Goal: Information Seeking & Learning: Find specific fact

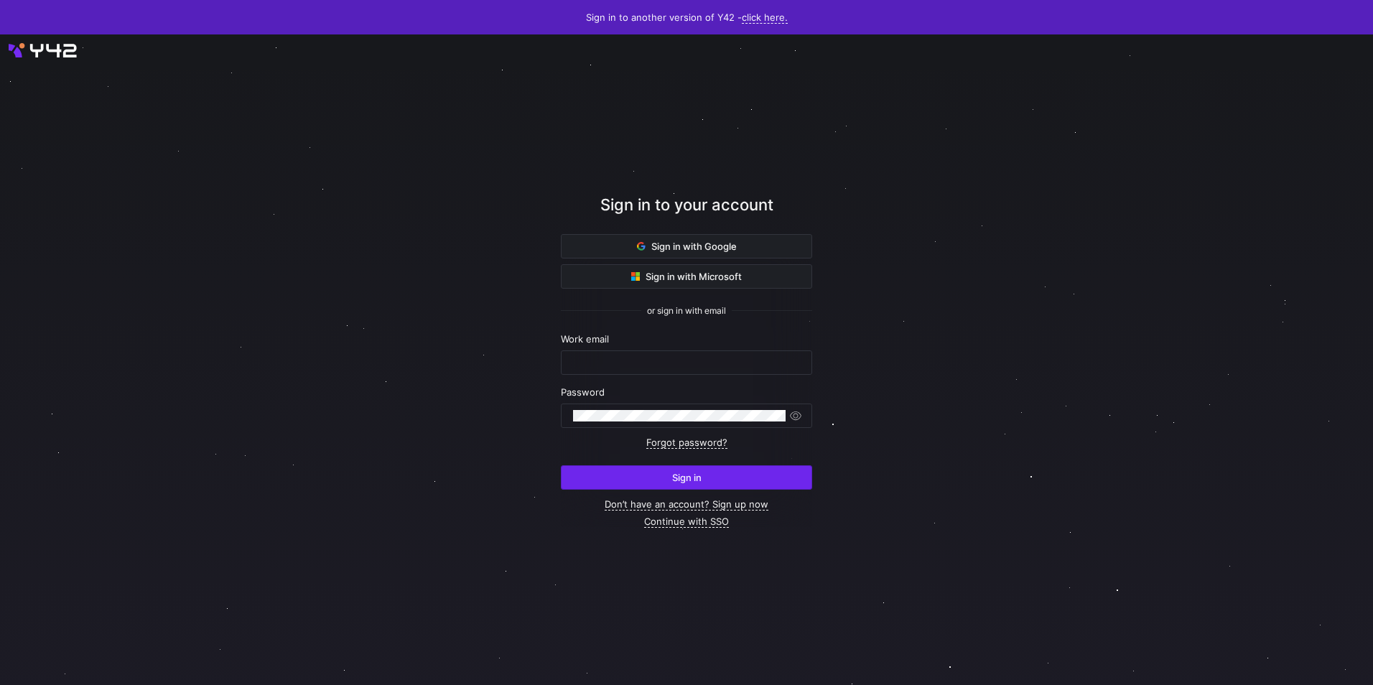
type input "e.sharifisamani@krueger-dirndl.de"
click at [724, 465] on button "Sign in" at bounding box center [686, 477] width 251 height 24
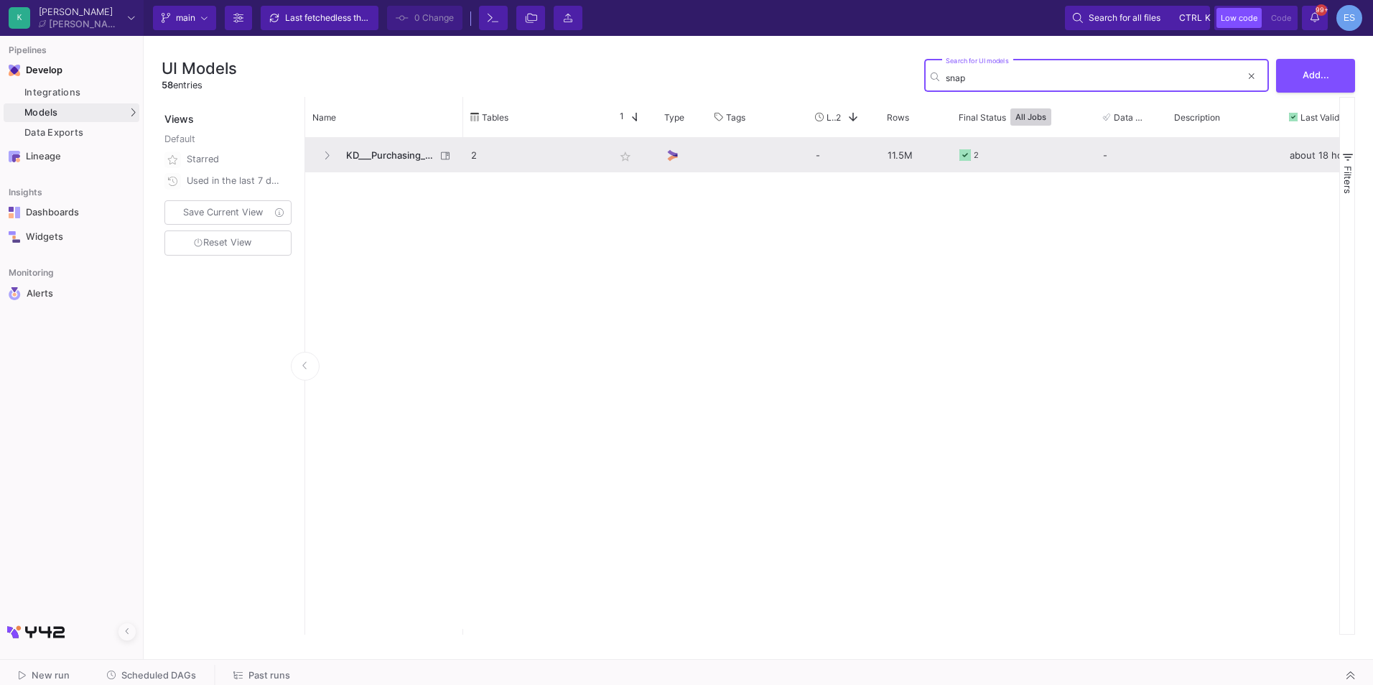
type input "snap"
click at [387, 153] on span "KD___Purchasing_Snapshot" at bounding box center [387, 156] width 98 height 34
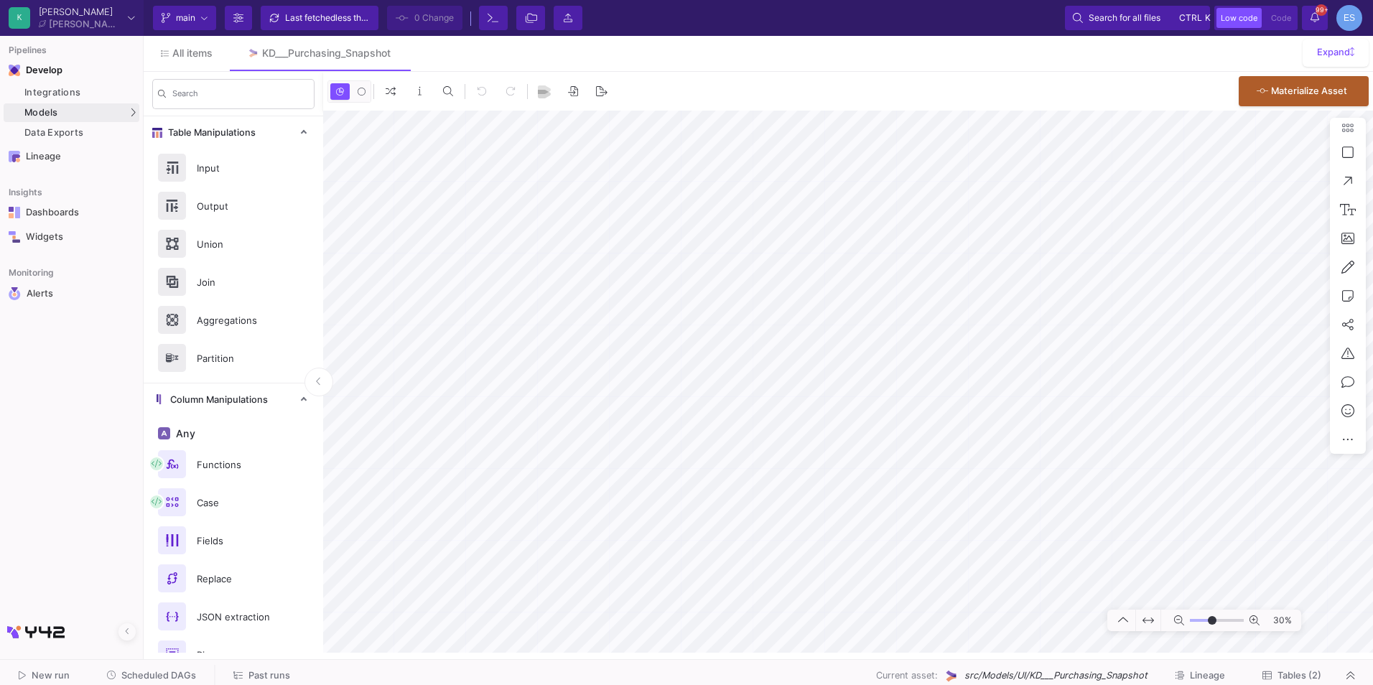
drag, startPoint x: 1202, startPoint y: 622, endPoint x: 1212, endPoint y: 626, distance: 10.7
click at [1212, 626] on input "range" at bounding box center [1217, 621] width 54 height 18
click at [1372, 334] on html "K [PERSON_NAME] [PERSON_NAME] Current branch main Branch Options Last fetched l…" at bounding box center [686, 342] width 1373 height 685
type input "-10"
click at [1207, 623] on input "range" at bounding box center [1217, 621] width 54 height 18
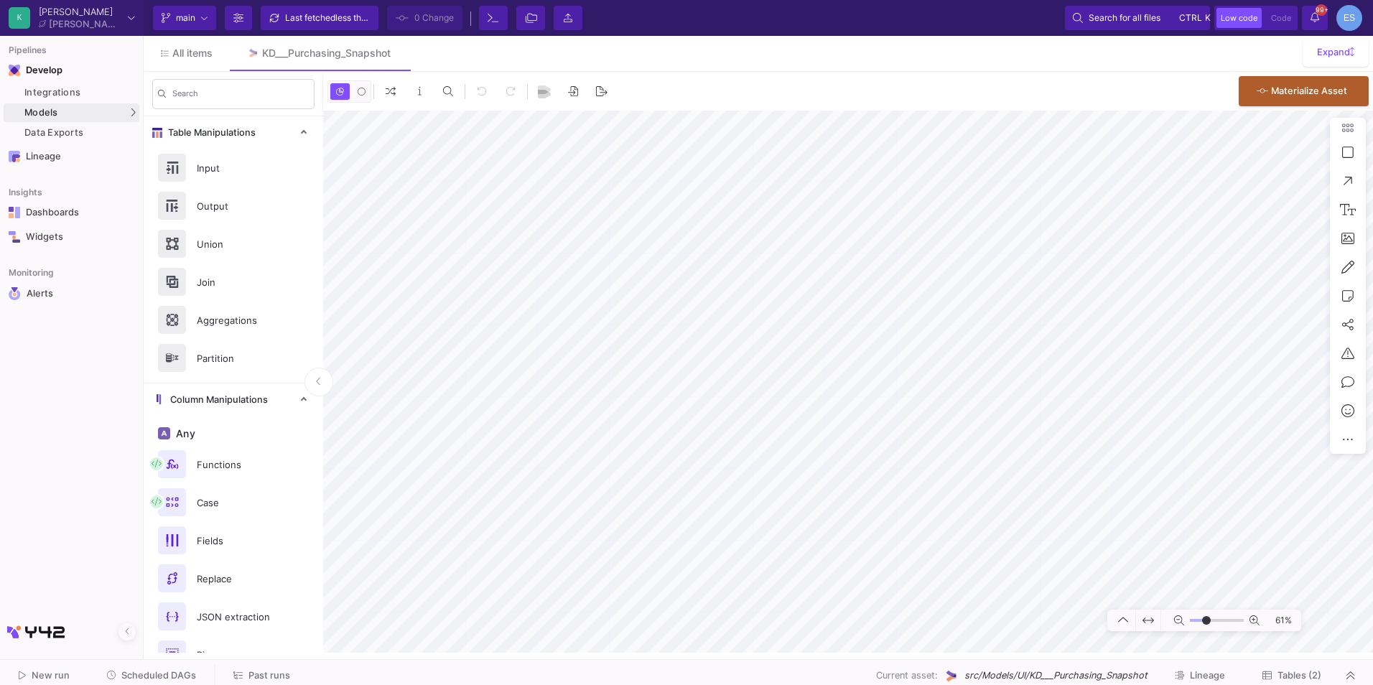
click at [255, 400] on mat-sidenav-container "Search Table Manipulations Input Output Union Join Aggregations Partition Colum…" at bounding box center [759, 362] width 1230 height 581
click at [1372, 533] on html "K [PERSON_NAME] [PERSON_NAME] Current branch main Branch Options Last fetched l…" at bounding box center [686, 342] width 1373 height 685
click at [37, 108] on span "Models" at bounding box center [41, 112] width 34 height 11
click at [164, 112] on div "UI-Models" at bounding box center [179, 115] width 47 height 11
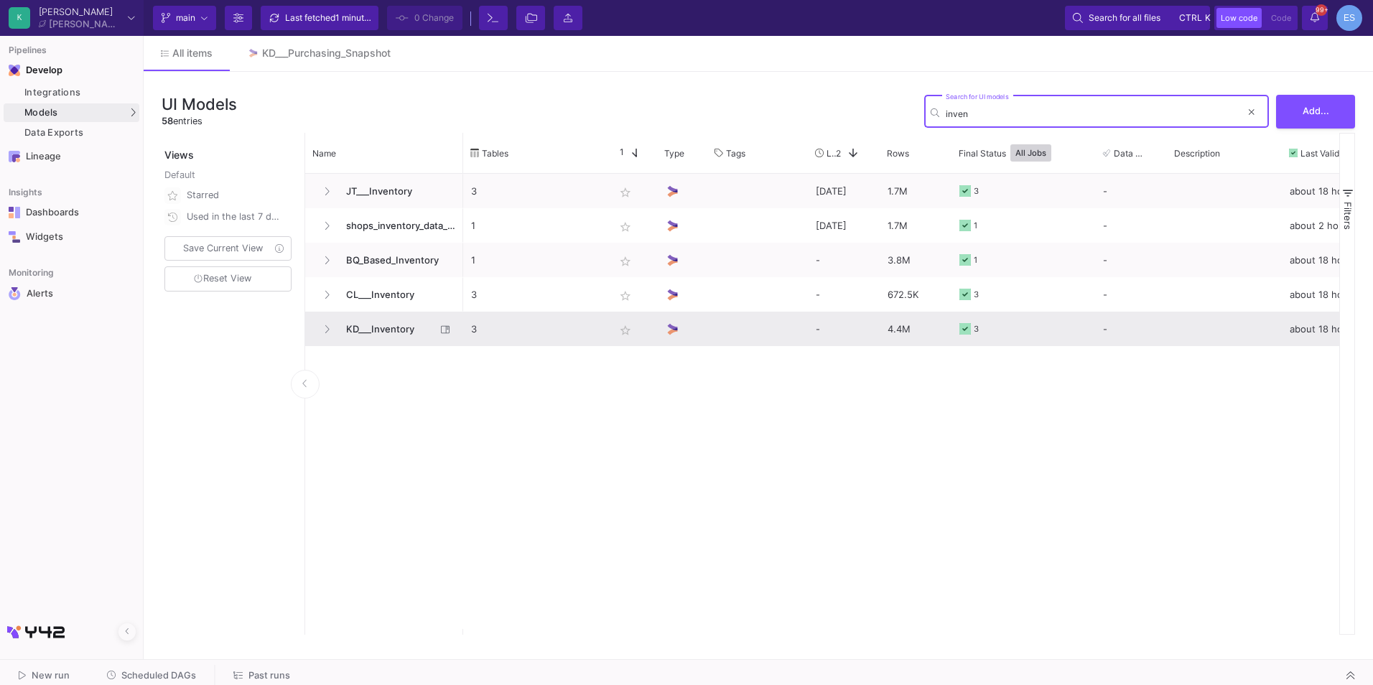
type input "inven"
click at [409, 327] on span "KD___Inventory" at bounding box center [387, 329] width 98 height 34
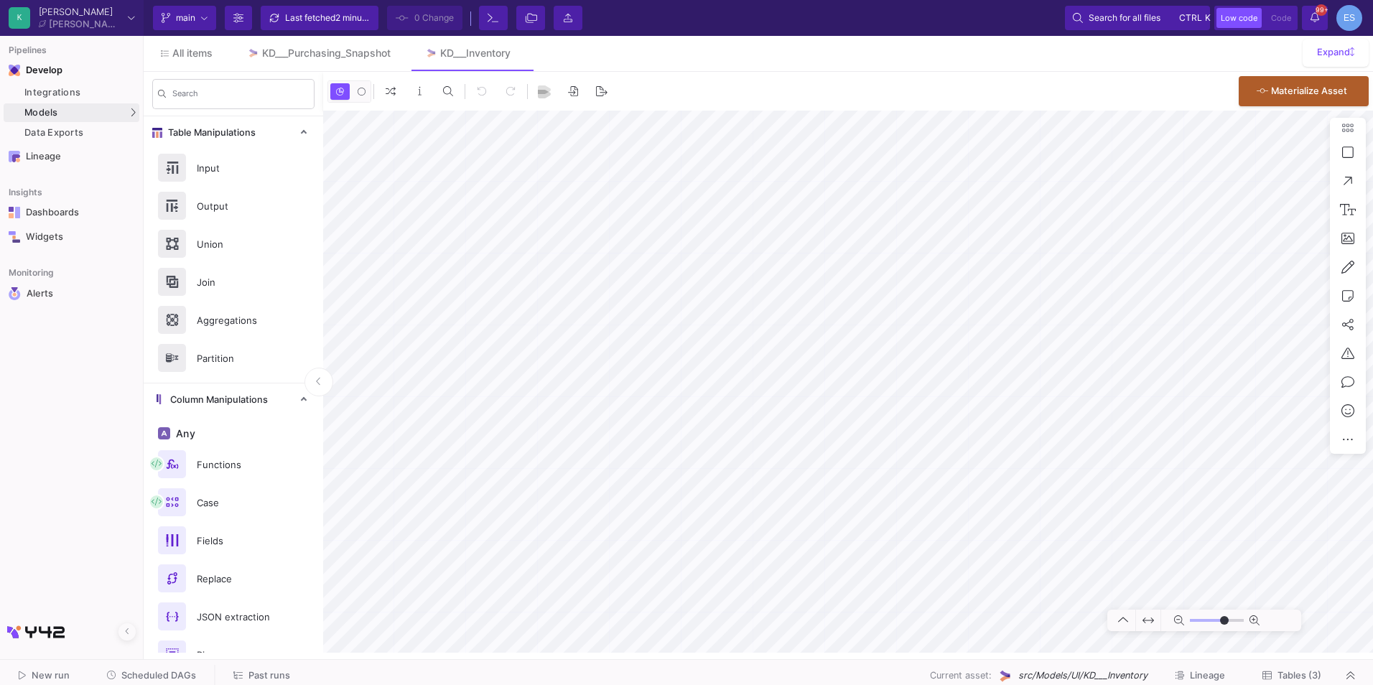
type input "-8"
click at [93, 90] on div "Integrations" at bounding box center [79, 92] width 111 height 11
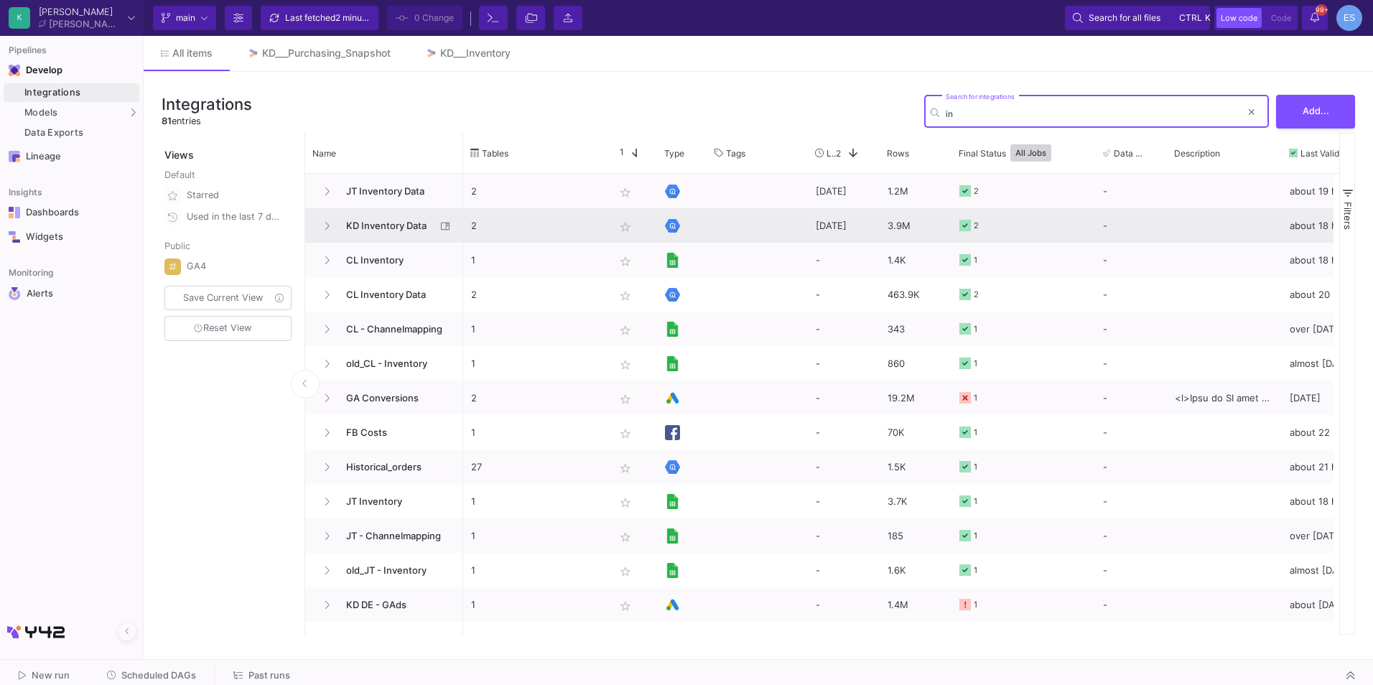
type input "in"
click at [377, 231] on span "KD Inventory Data" at bounding box center [387, 226] width 98 height 34
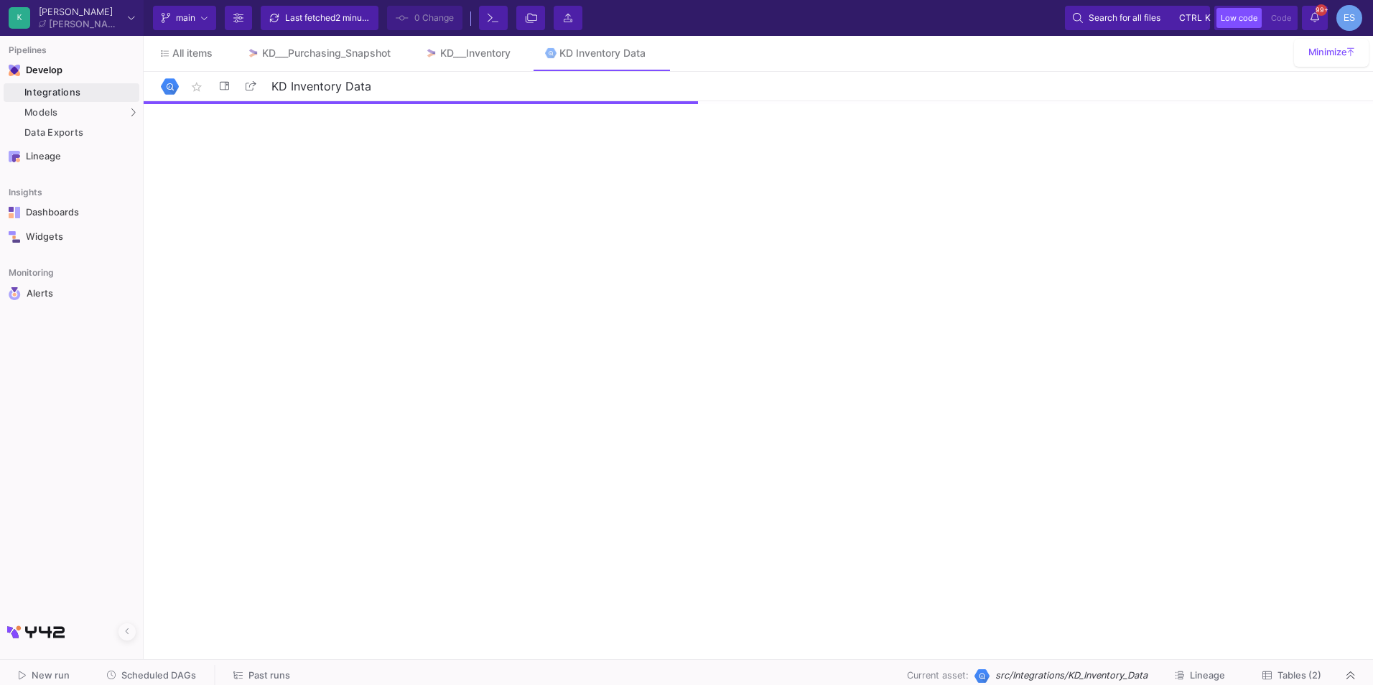
click at [1294, 673] on span "Tables (2)" at bounding box center [1300, 675] width 44 height 11
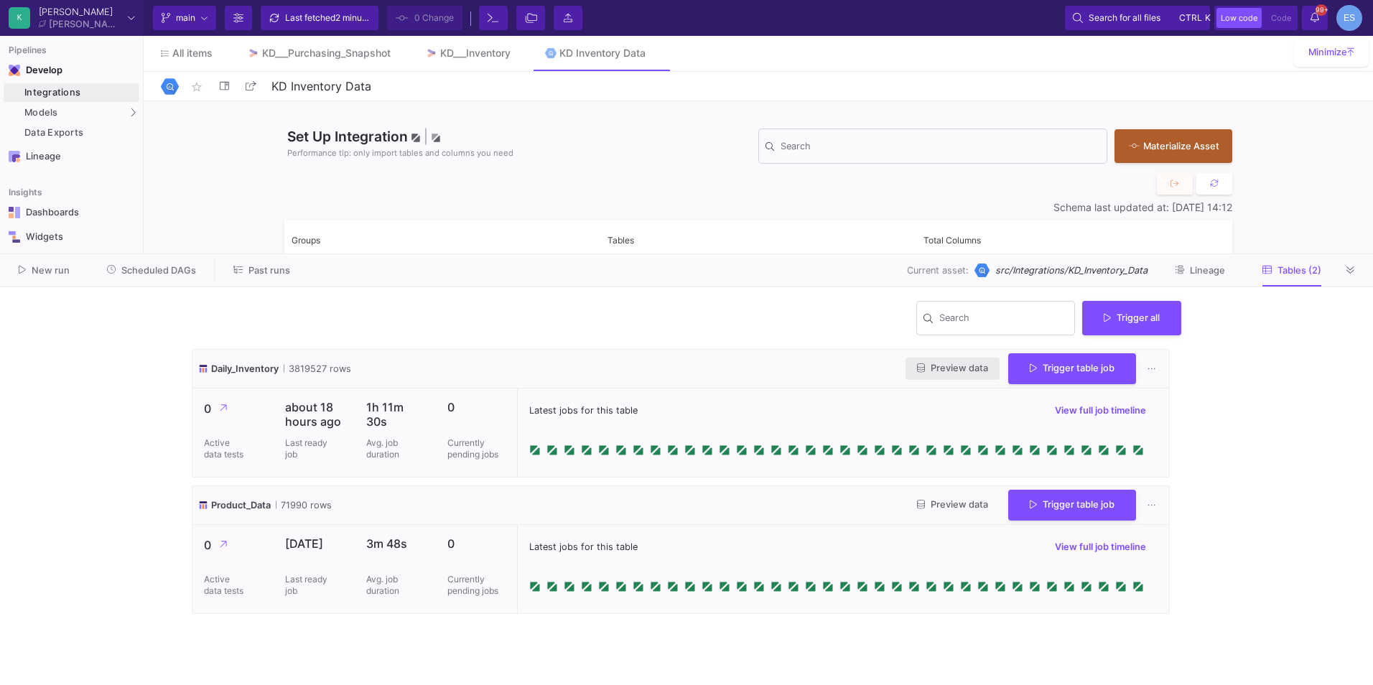
click at [972, 368] on span "Preview data" at bounding box center [952, 368] width 71 height 11
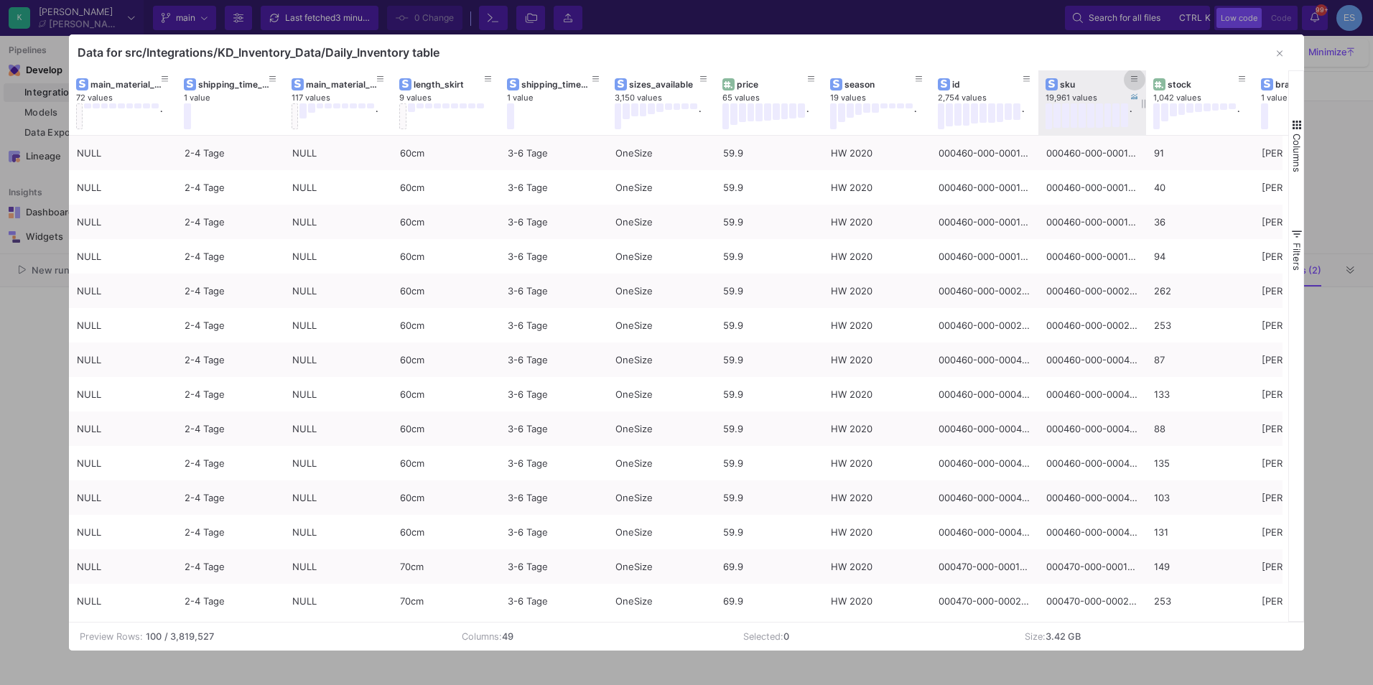
click at [1133, 81] on icon at bounding box center [1134, 79] width 7 height 8
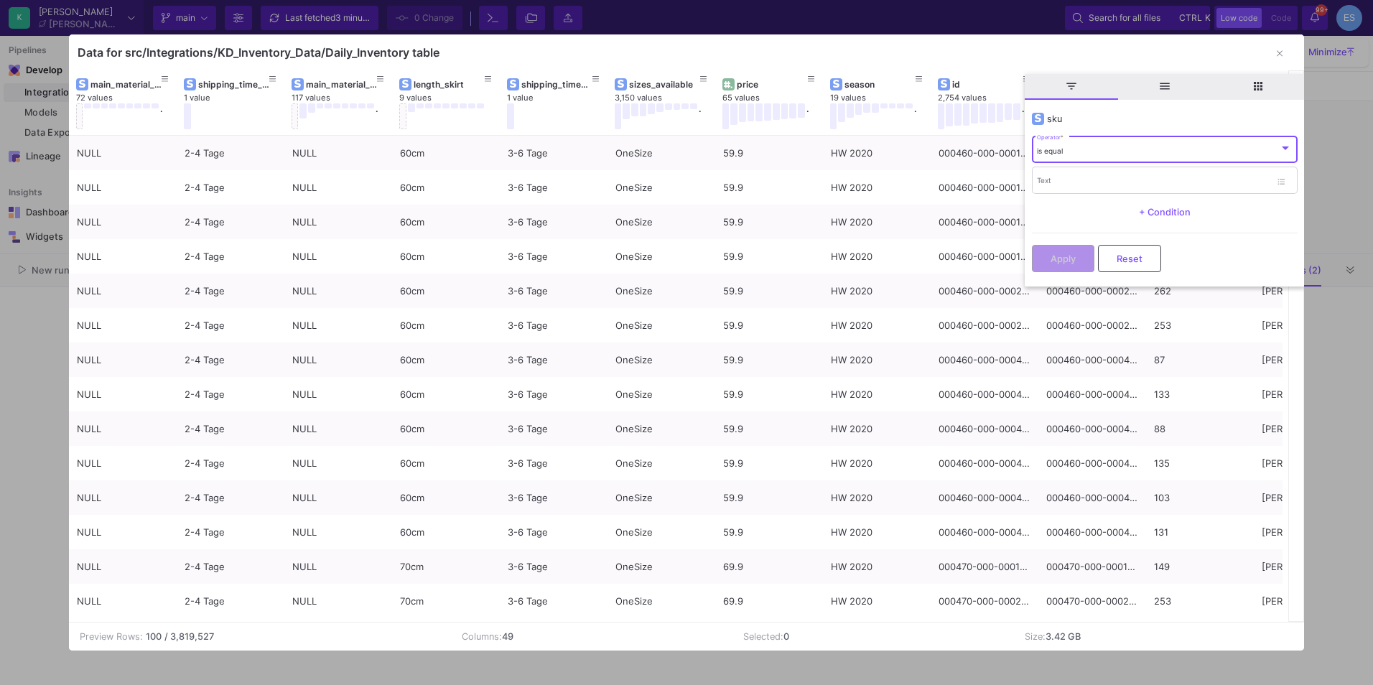
click at [1118, 151] on div "is equal" at bounding box center [1158, 151] width 242 height 9
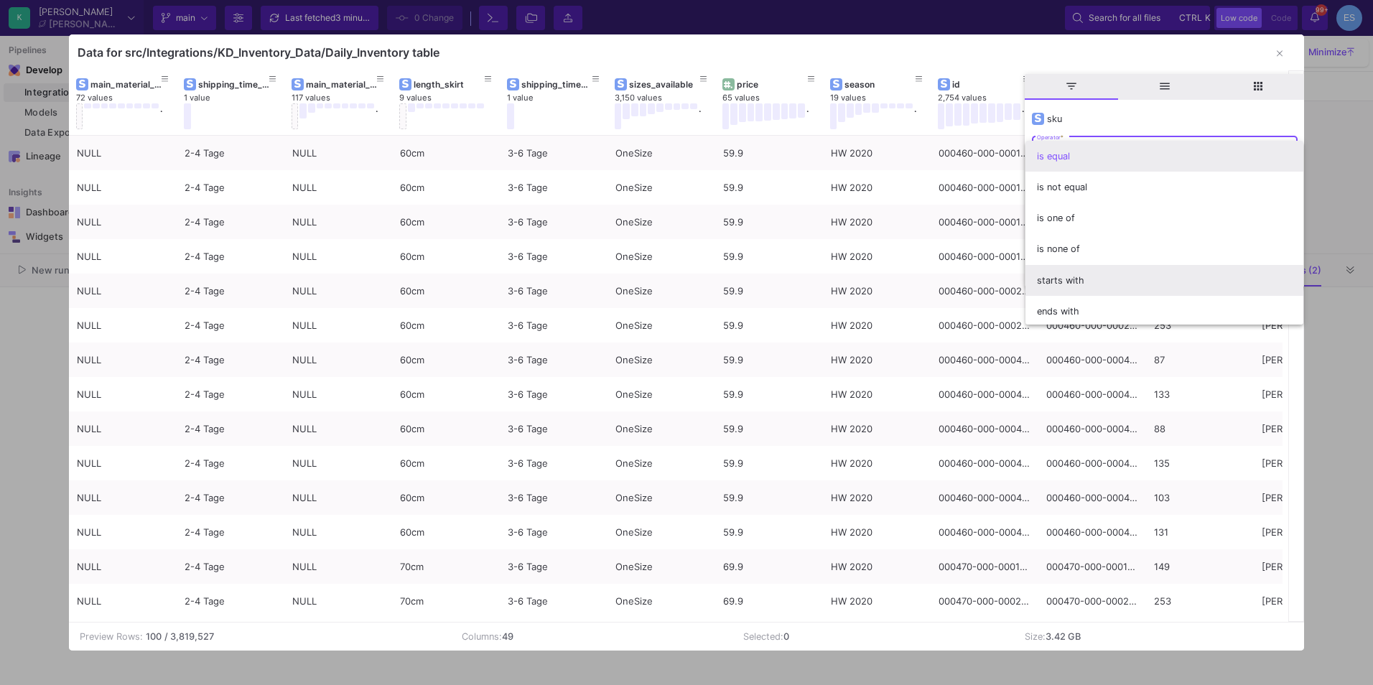
scroll to position [126, 0]
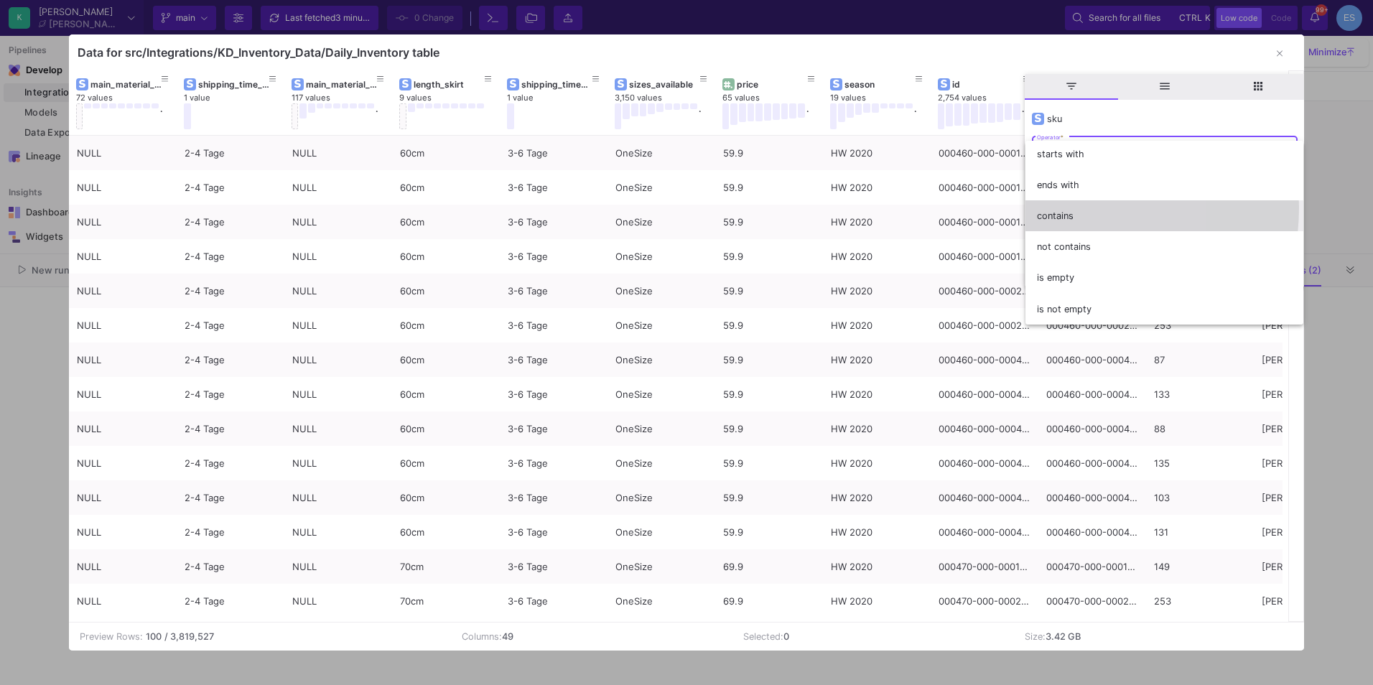
click at [1070, 208] on span "contains" at bounding box center [1164, 215] width 255 height 31
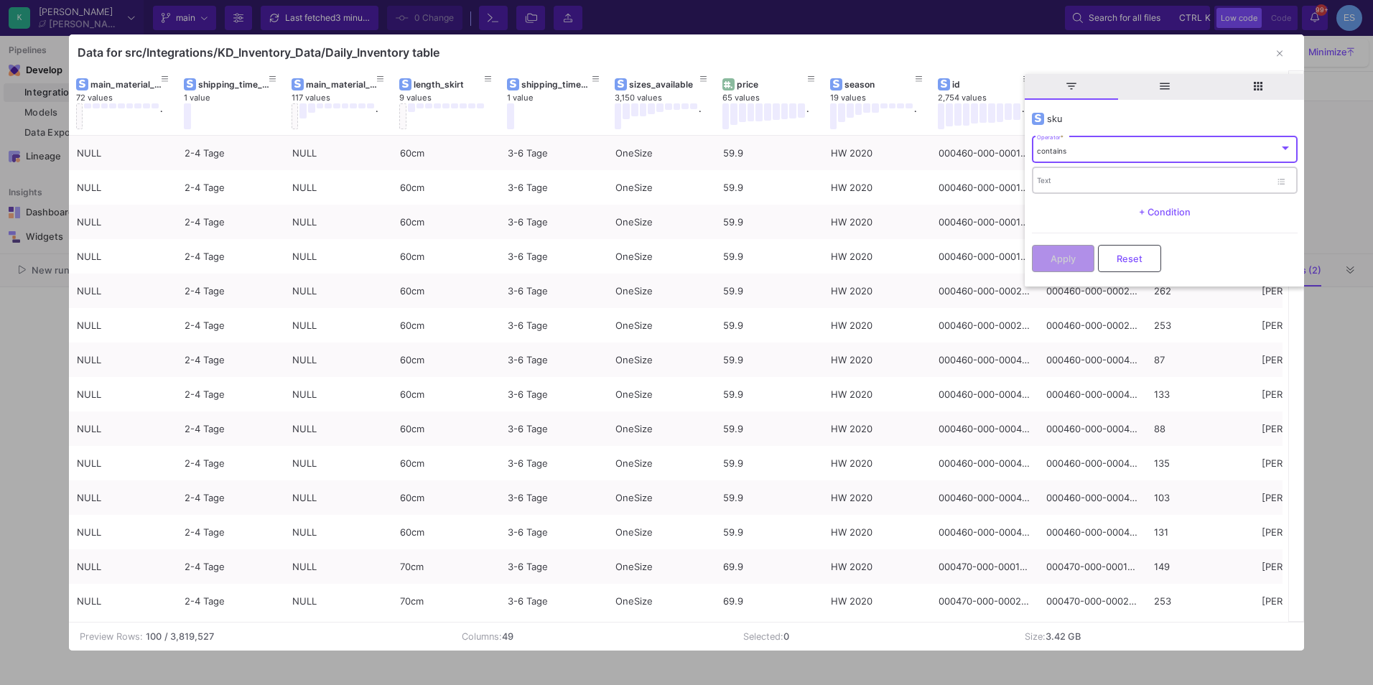
click at [1064, 185] on input "Text" at bounding box center [1153, 181] width 233 height 9
paste input "415468-080-0056"
type input "415468-080-0056"
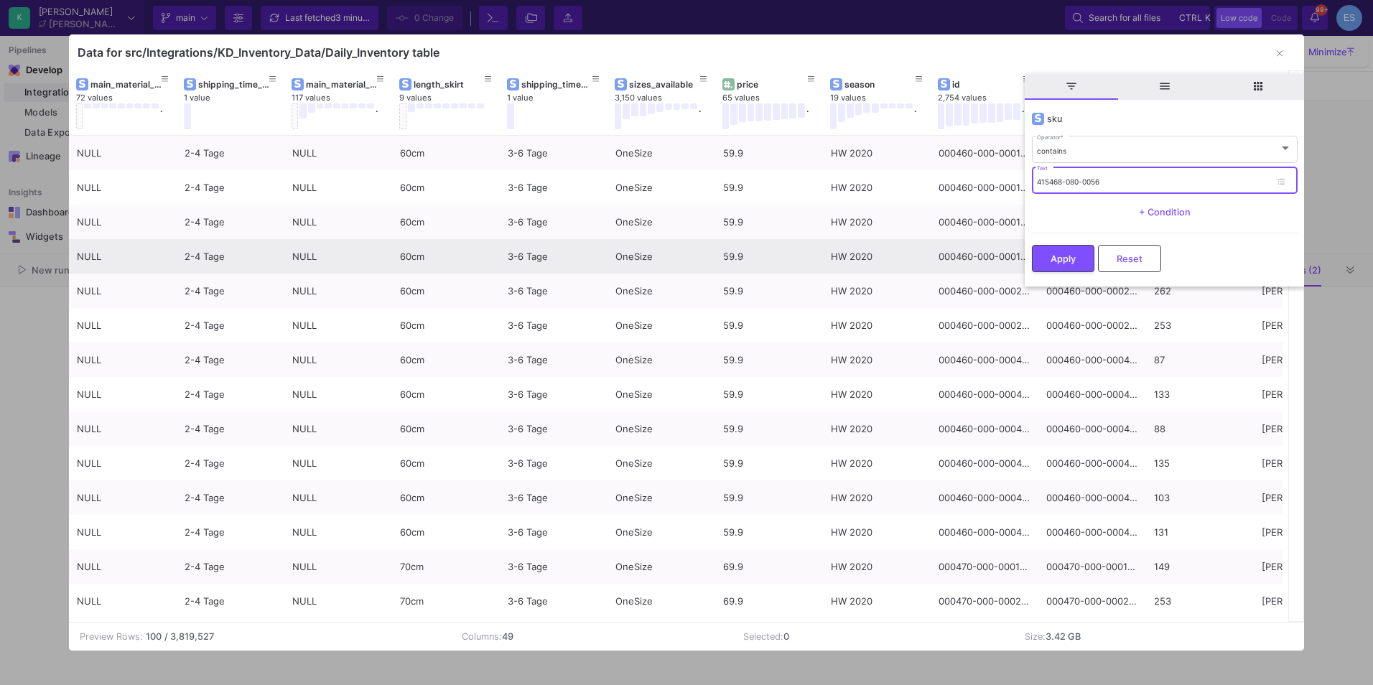
click at [1065, 250] on button "Apply" at bounding box center [1063, 258] width 62 height 27
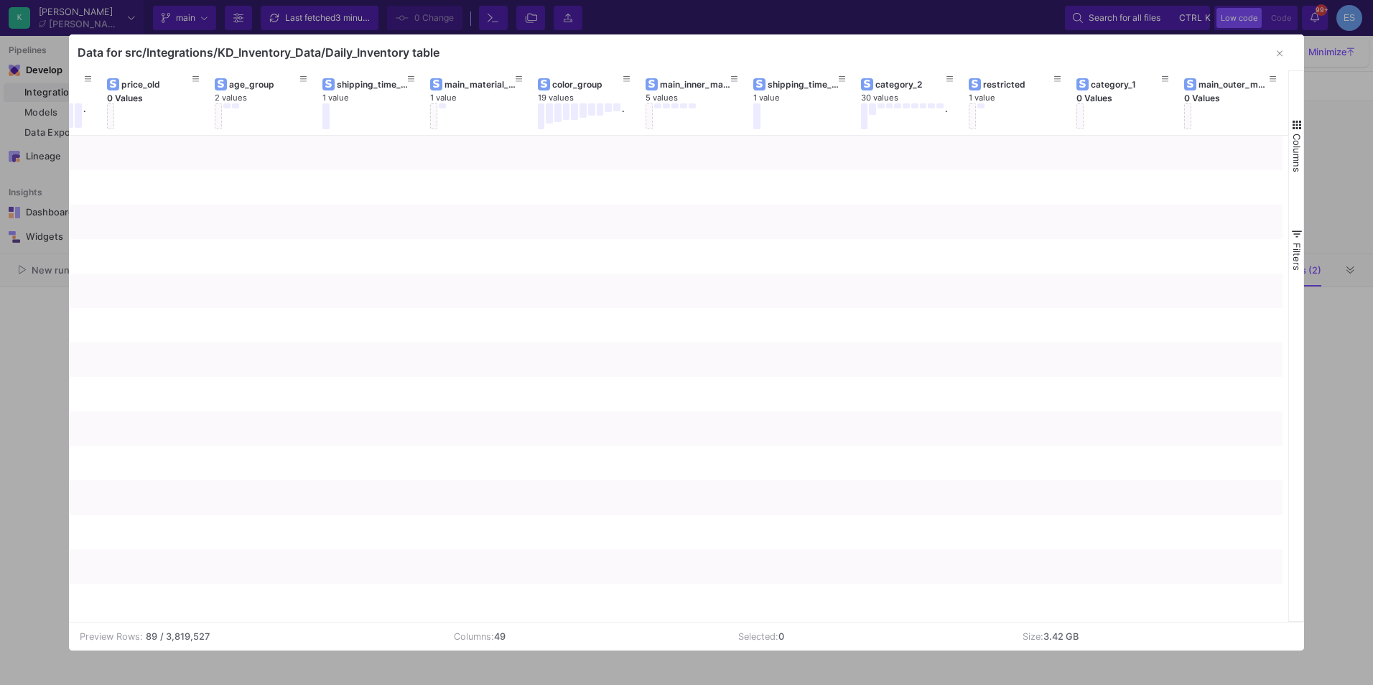
scroll to position [0, 4064]
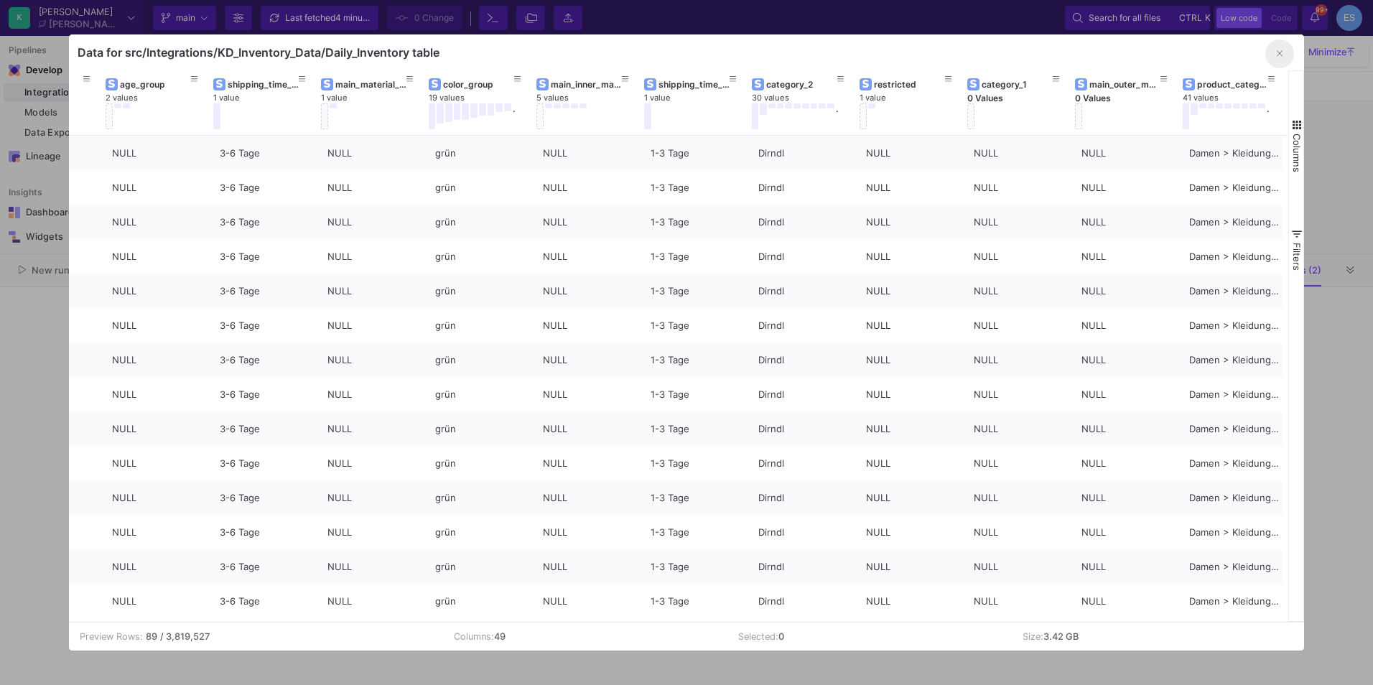
click at [1279, 56] on icon "button" at bounding box center [1280, 53] width 6 height 9
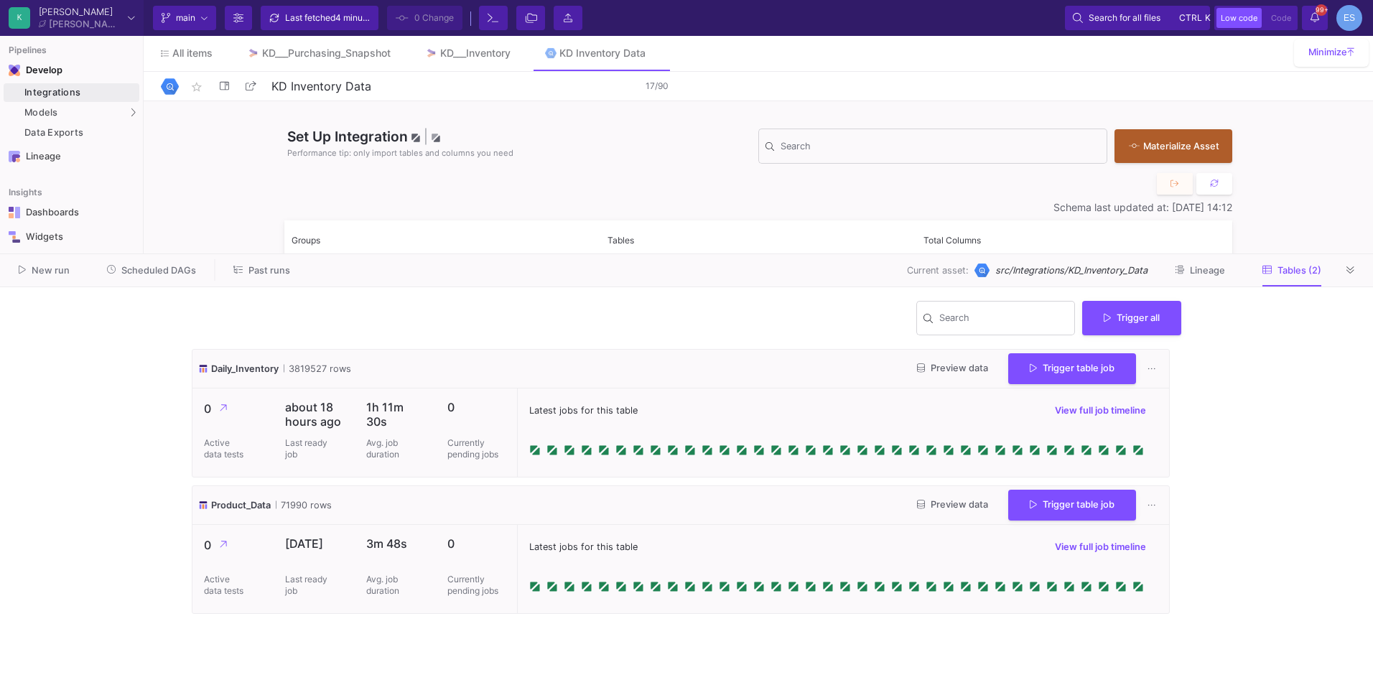
drag, startPoint x: 391, startPoint y: 83, endPoint x: 266, endPoint y: 90, distance: 125.2
click at [266, 90] on div "star_border KD Inventory Data 17/90" at bounding box center [758, 86] width 1195 height 22
click at [266, 368] on span "Daily_Inventory" at bounding box center [245, 369] width 68 height 14
copy span "Daily_Inventory"
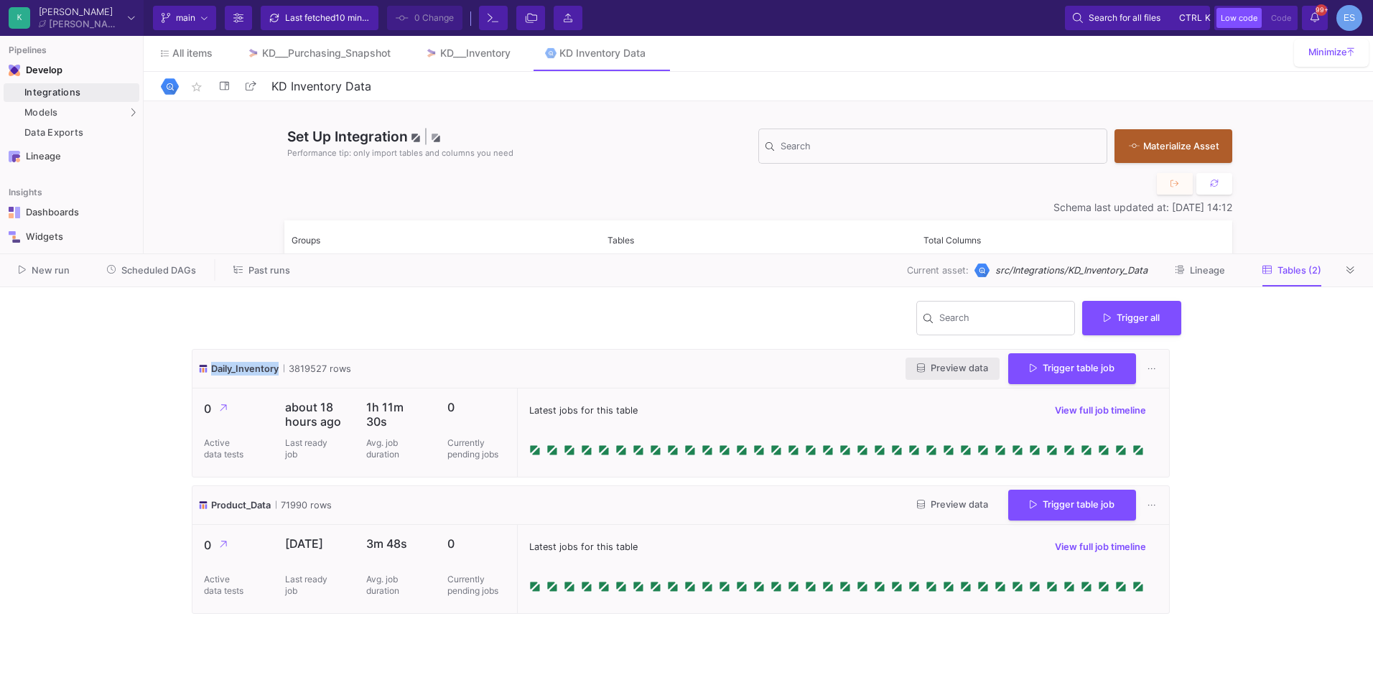
click at [971, 374] on button "Preview data" at bounding box center [953, 369] width 94 height 22
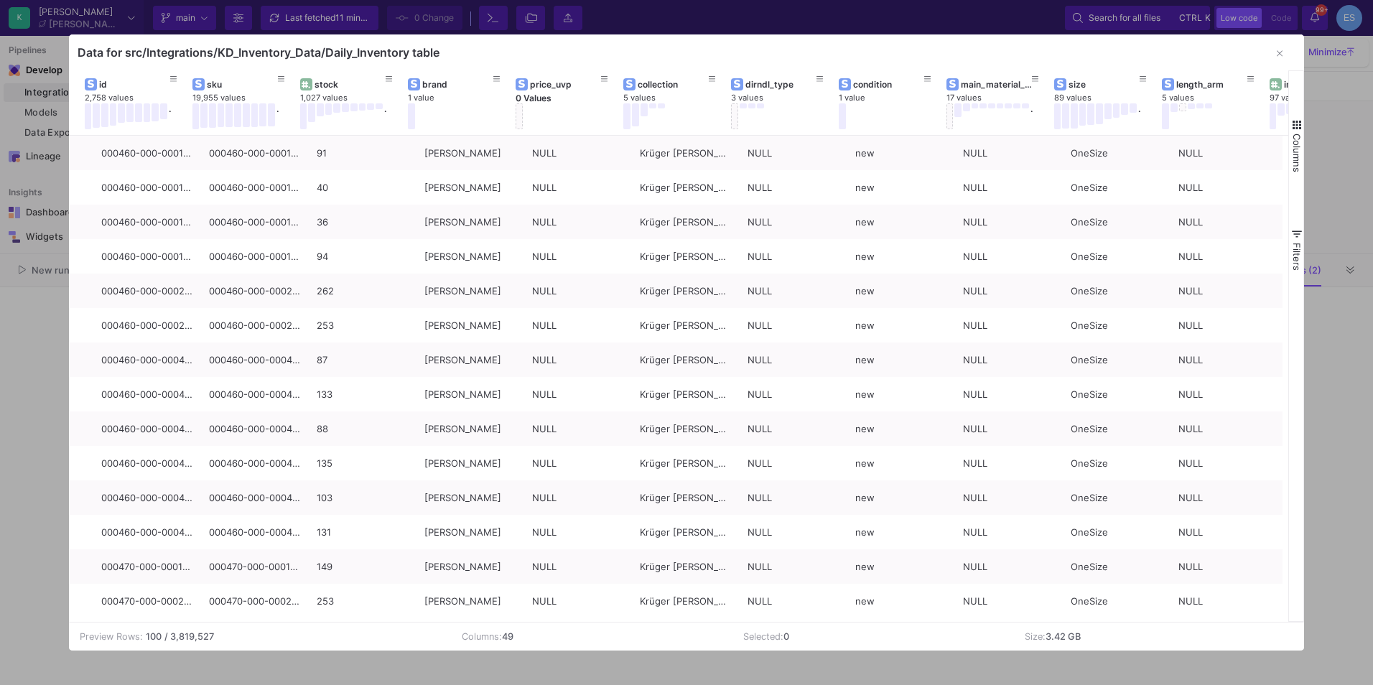
scroll to position [0, 0]
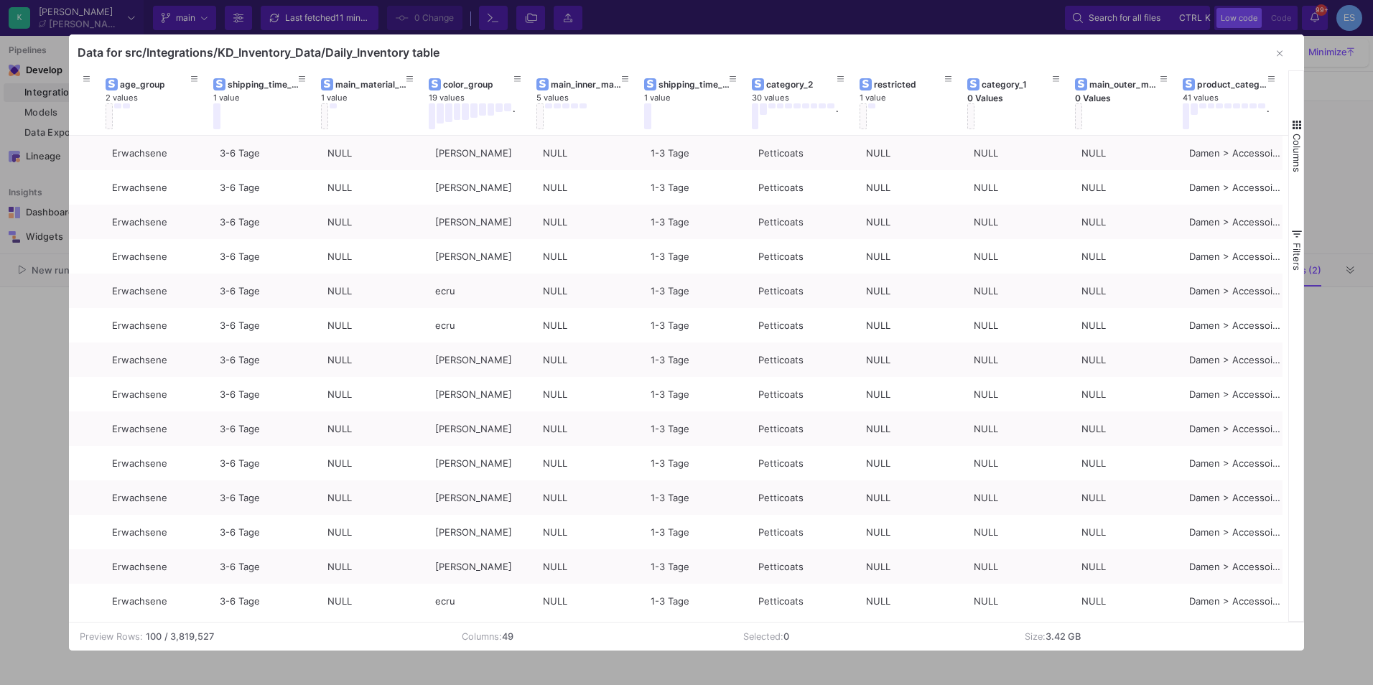
click at [1294, 128] on span "button" at bounding box center [1297, 125] width 13 height 13
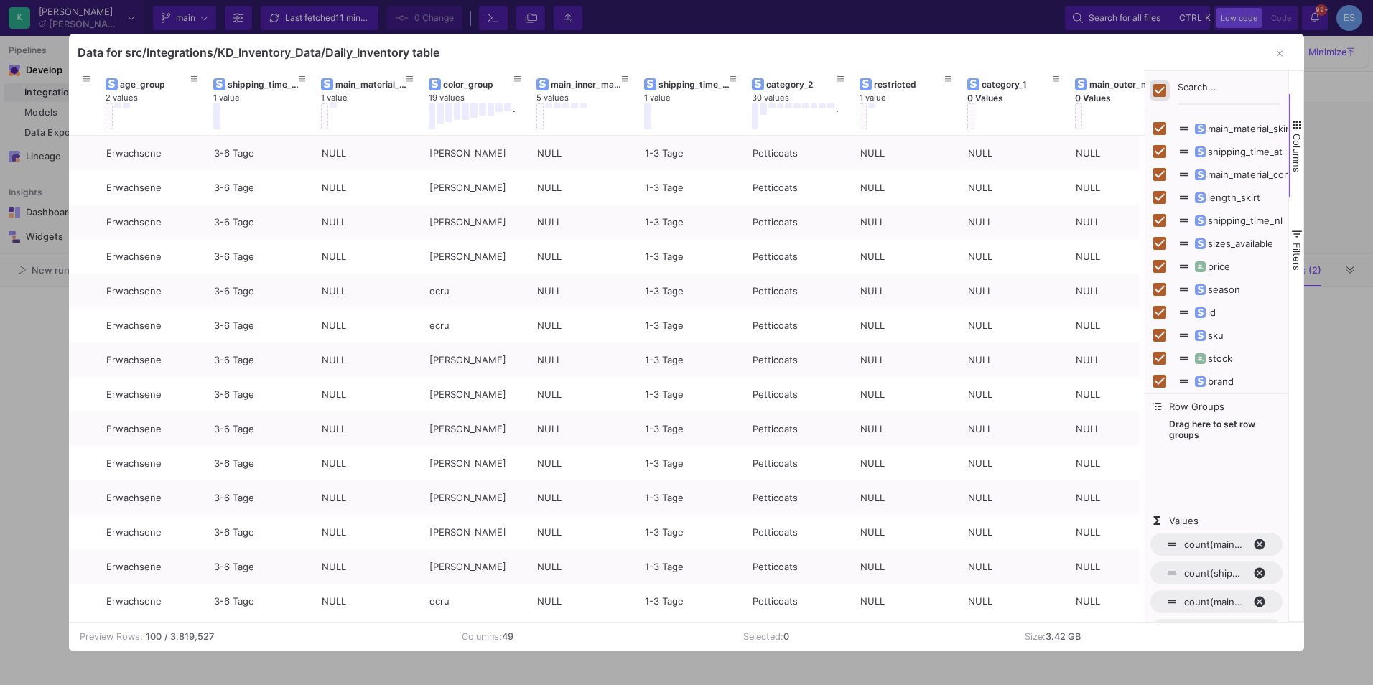
click at [1159, 92] on input "Toggle Select All Columns" at bounding box center [1159, 90] width 13 height 13
checkbox input "false"
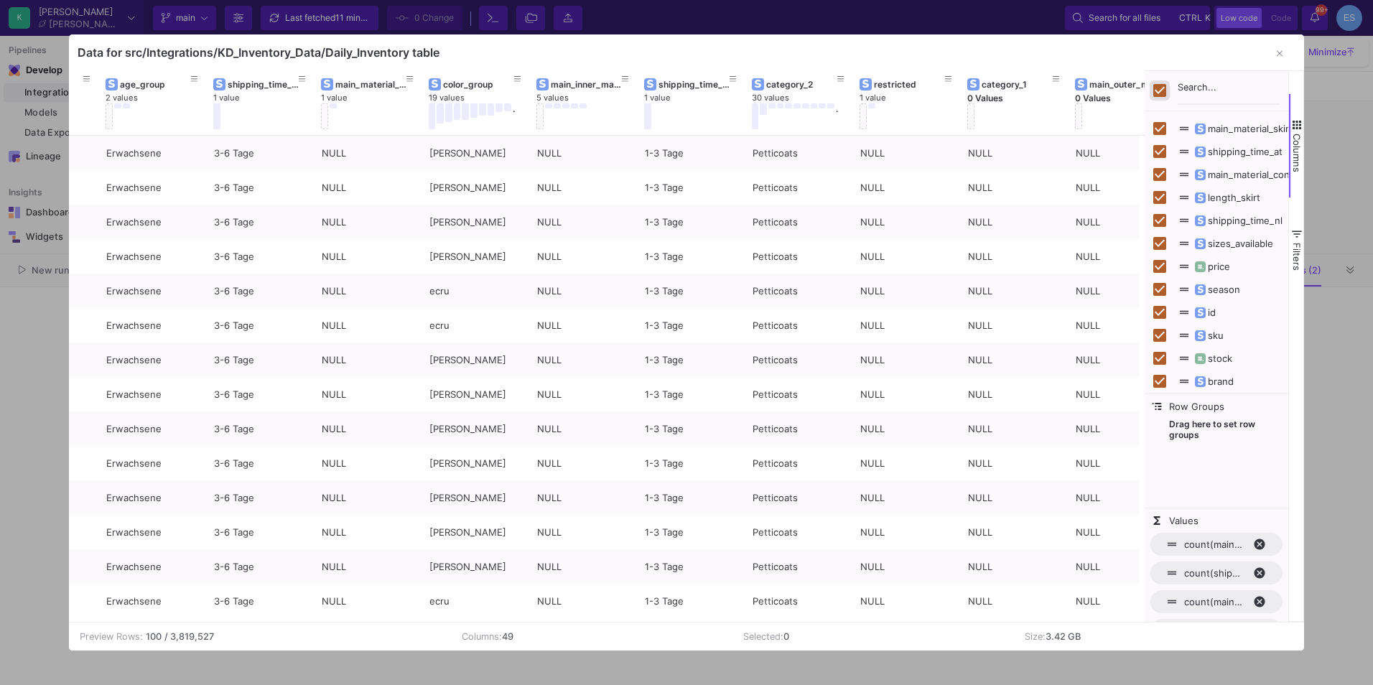
checkbox input "false"
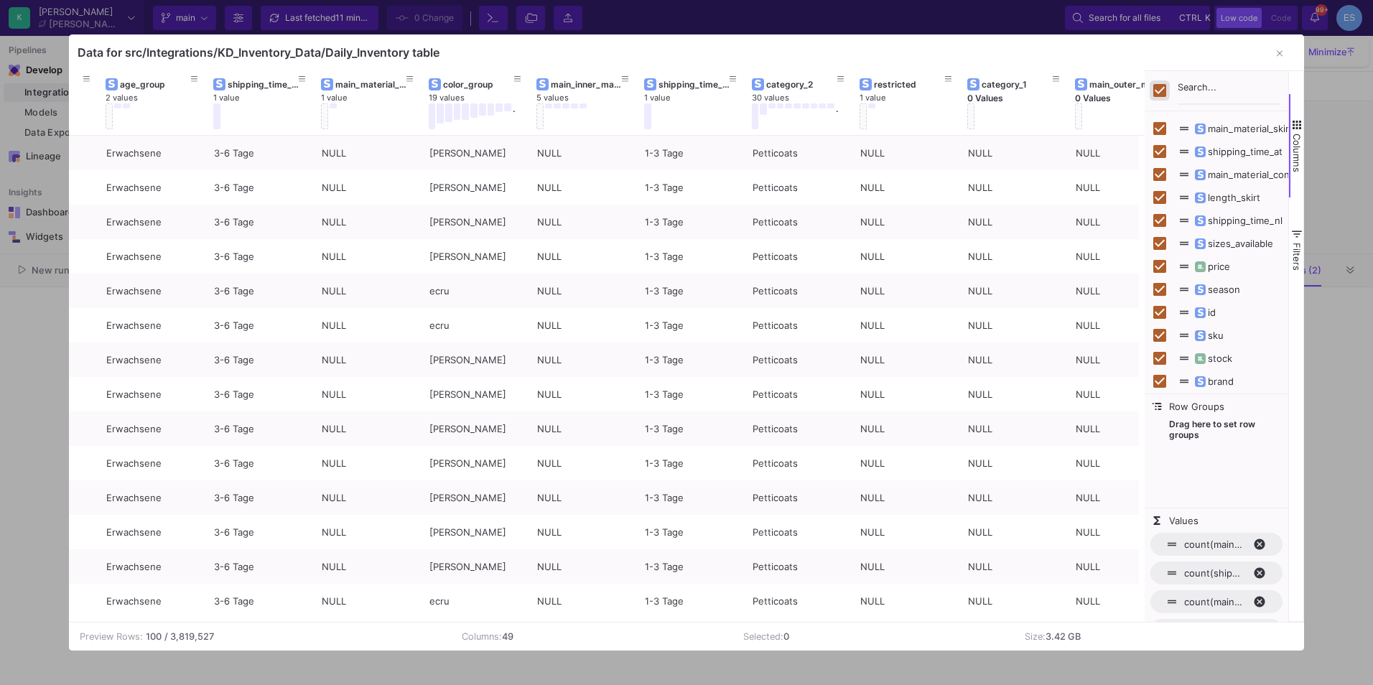
checkbox input "false"
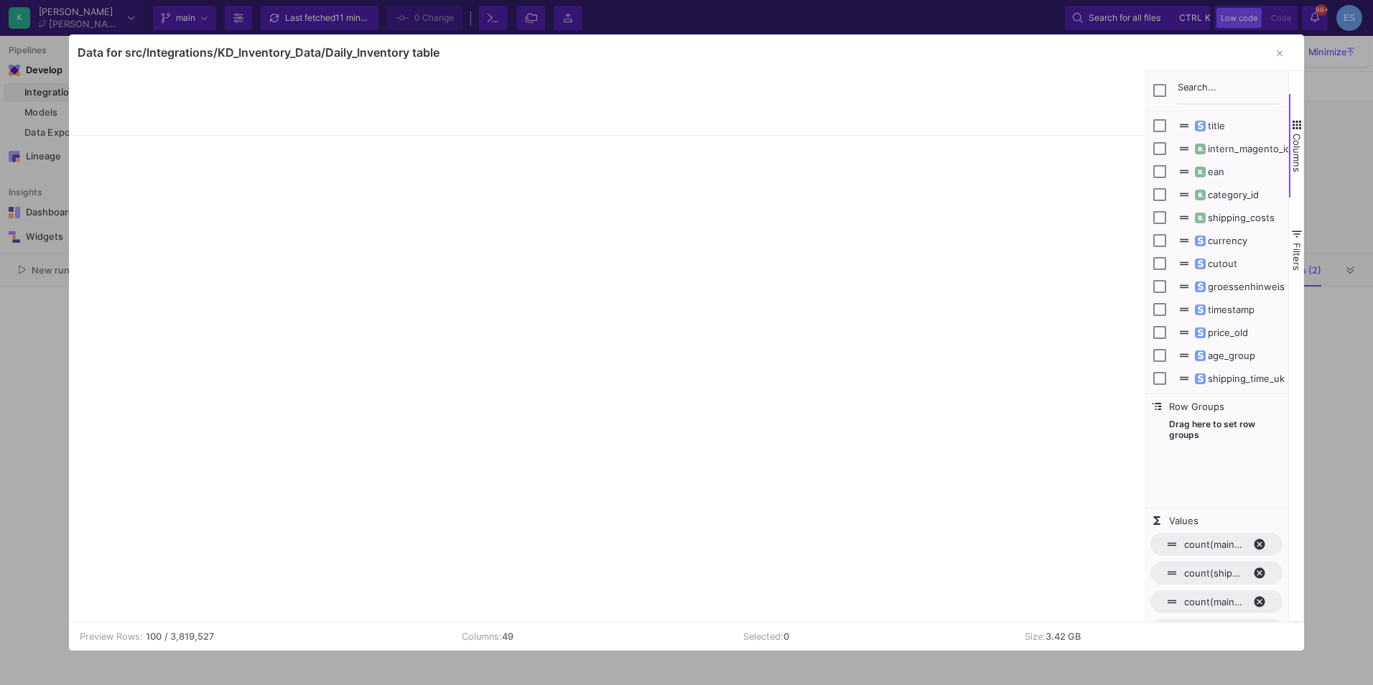
click at [1226, 310] on span "timestamp" at bounding box center [1224, 309] width 62 height 11
checkbox input "false"
checkbox input "true"
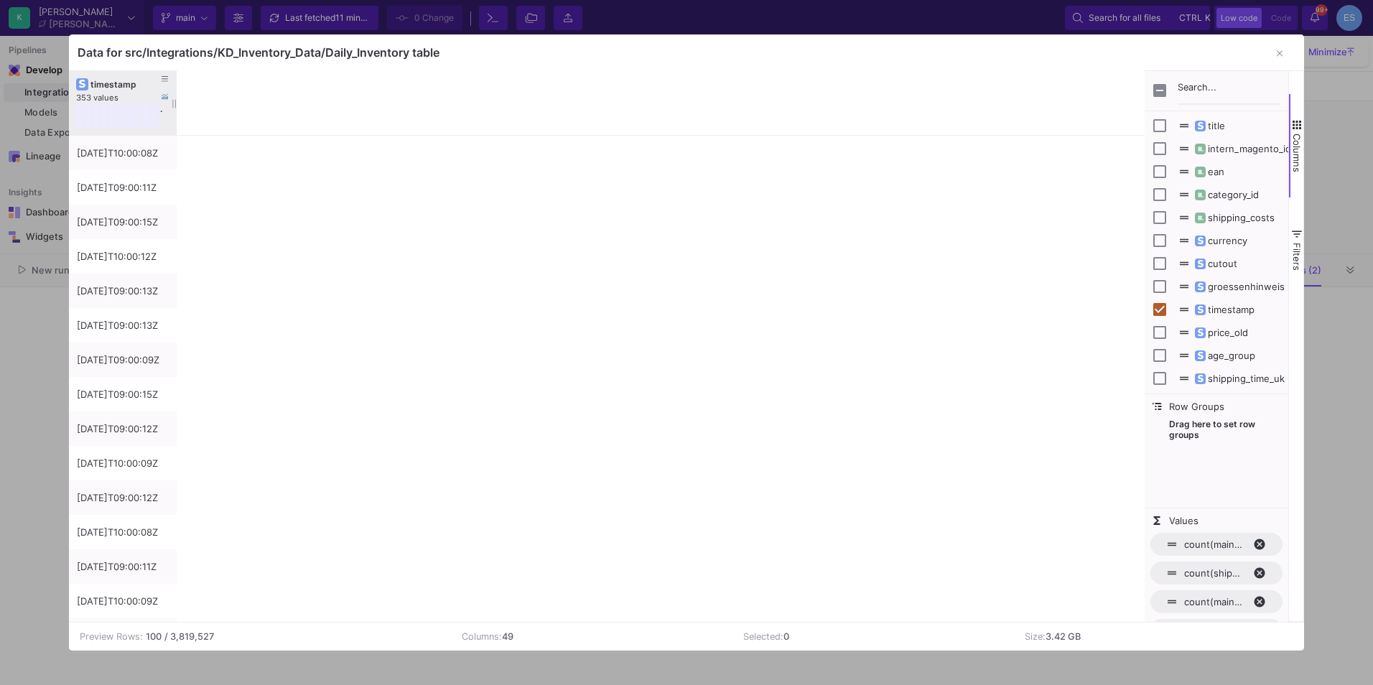
click at [115, 85] on div "timestamp" at bounding box center [125, 84] width 71 height 11
drag, startPoint x: 175, startPoint y: 87, endPoint x: 258, endPoint y: 95, distance: 83.0
click at [258, 95] on div at bounding box center [259, 102] width 6 height 65
click at [1278, 54] on icon "button" at bounding box center [1280, 53] width 6 height 9
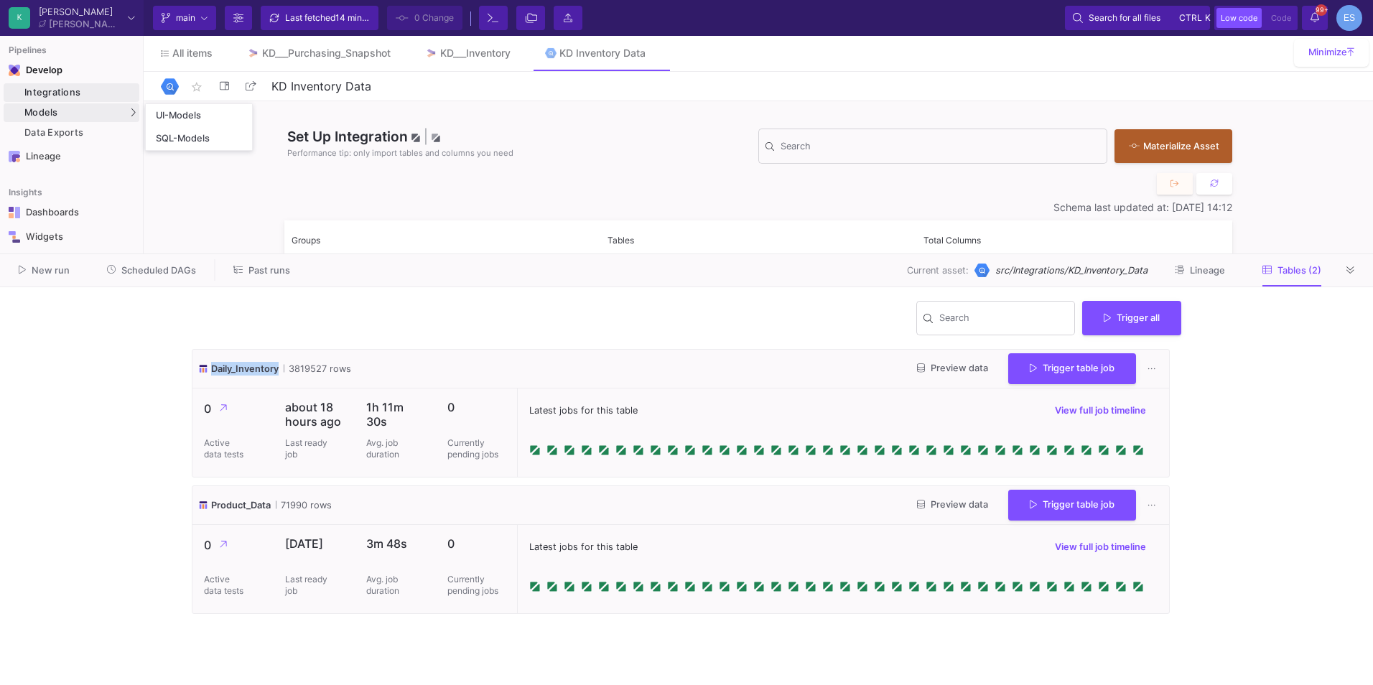
click at [74, 107] on div "Models" at bounding box center [72, 112] width 136 height 19
click at [232, 111] on link "UI-Models" at bounding box center [199, 115] width 106 height 23
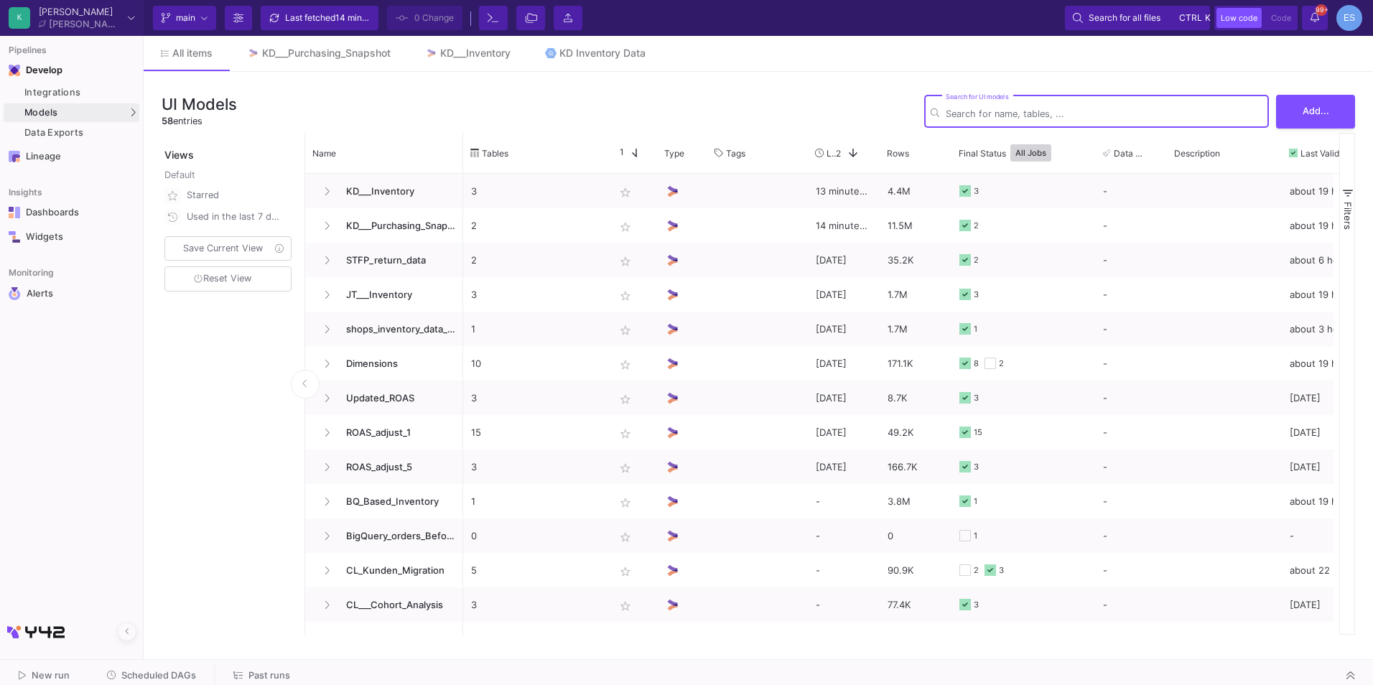
click at [972, 116] on input "Search for UI models" at bounding box center [1104, 113] width 317 height 11
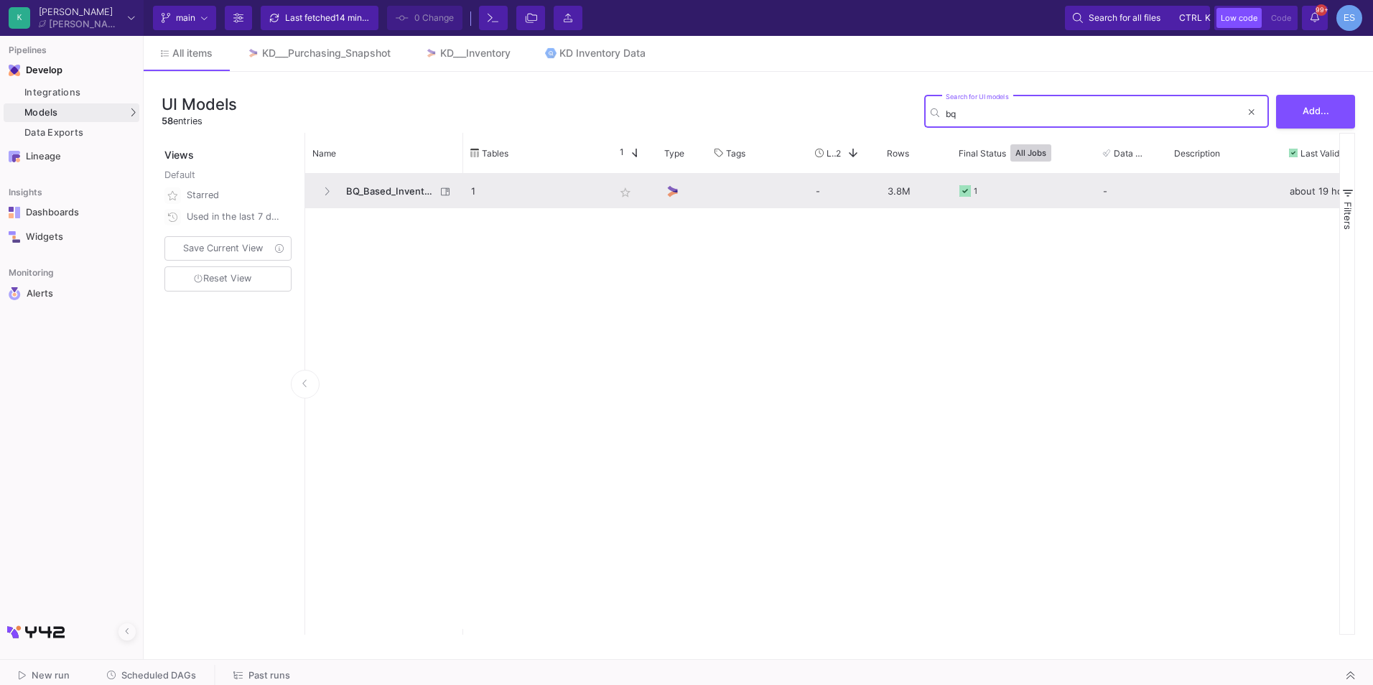
type input "bq"
click at [371, 195] on span "BQ_Based_Inventory" at bounding box center [387, 192] width 98 height 34
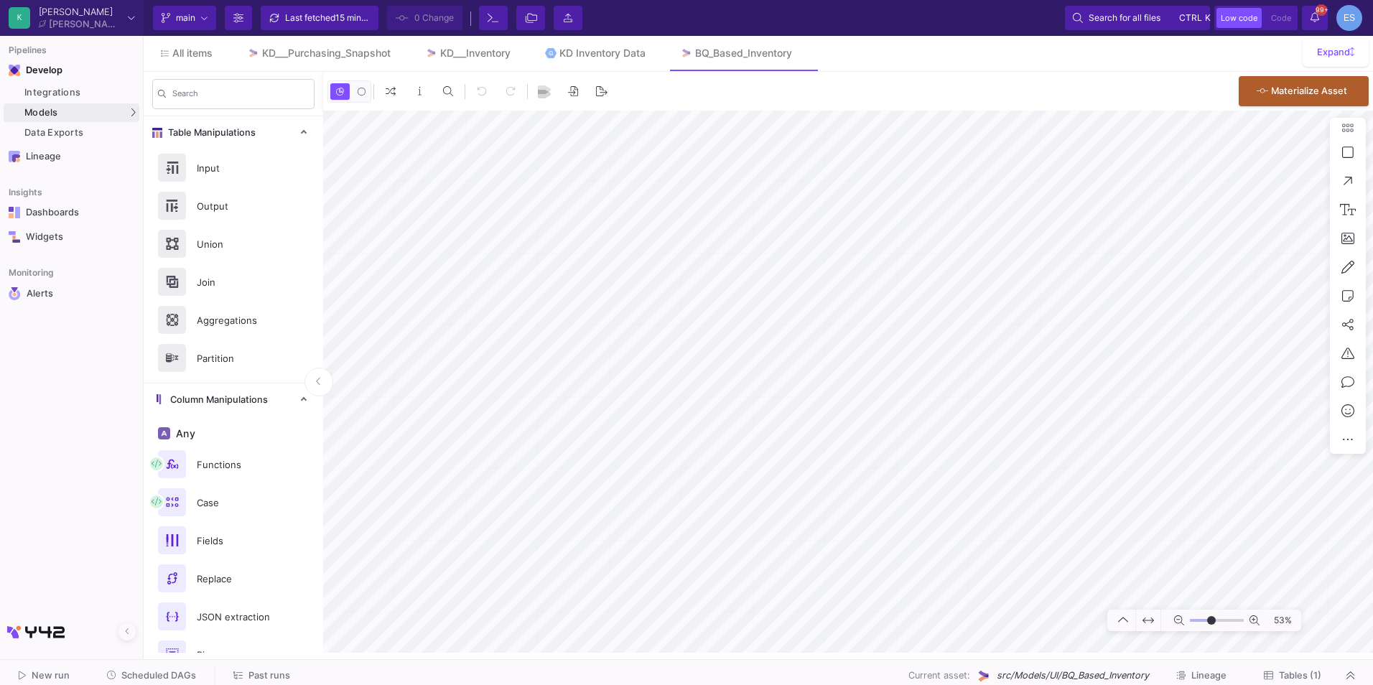
click at [1212, 621] on input "range" at bounding box center [1217, 621] width 54 height 18
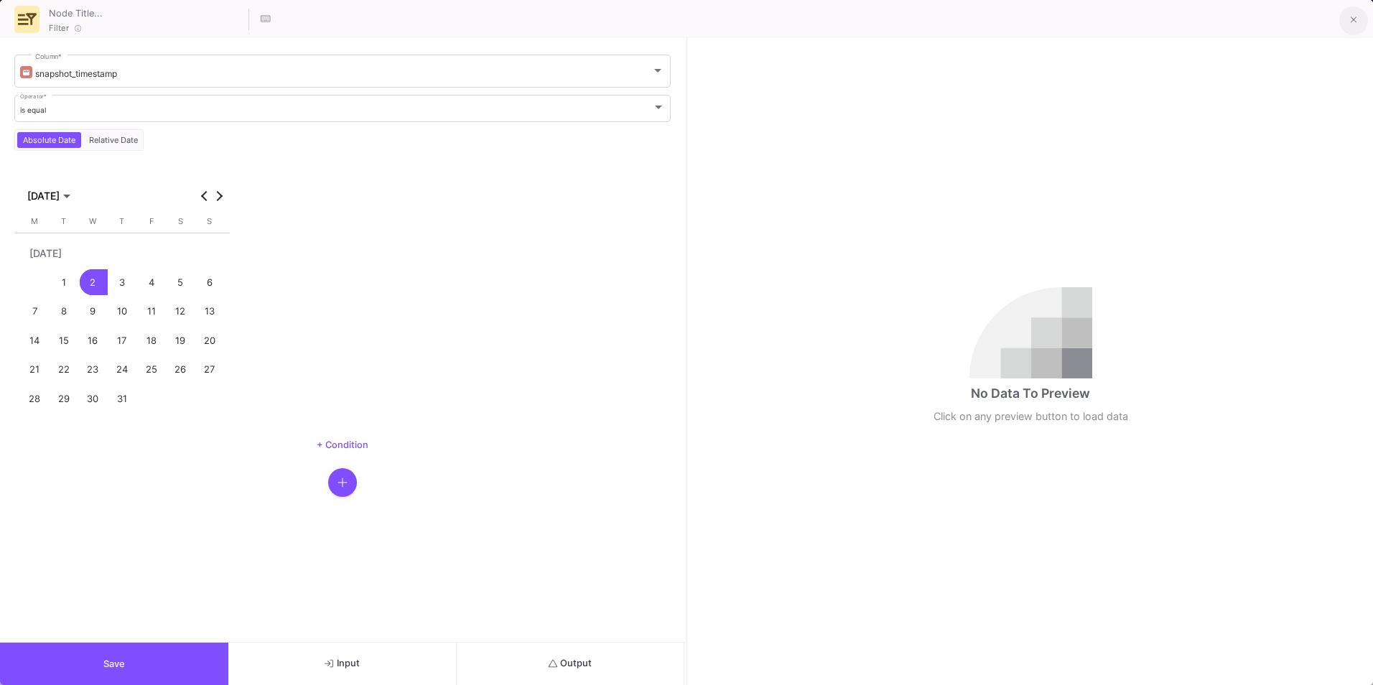
click at [1351, 20] on icon at bounding box center [1354, 20] width 6 height 10
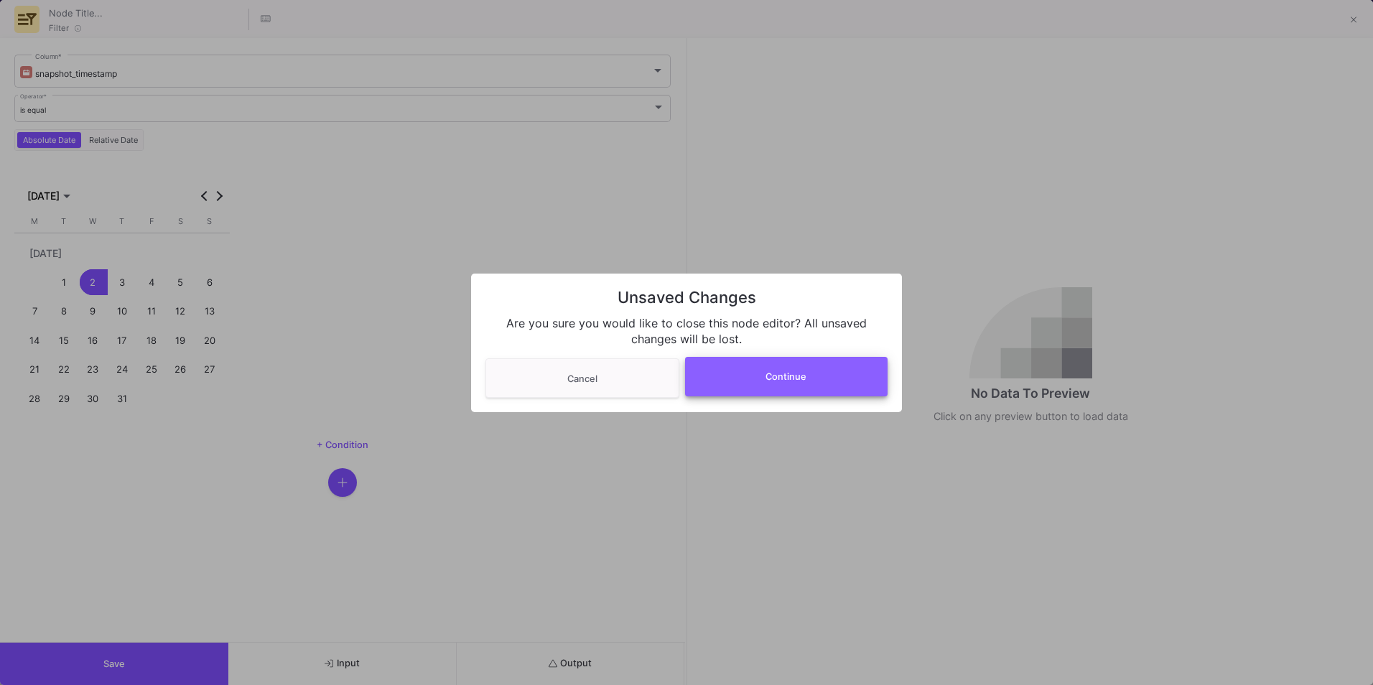
click at [745, 373] on button "Continue" at bounding box center [786, 377] width 203 height 40
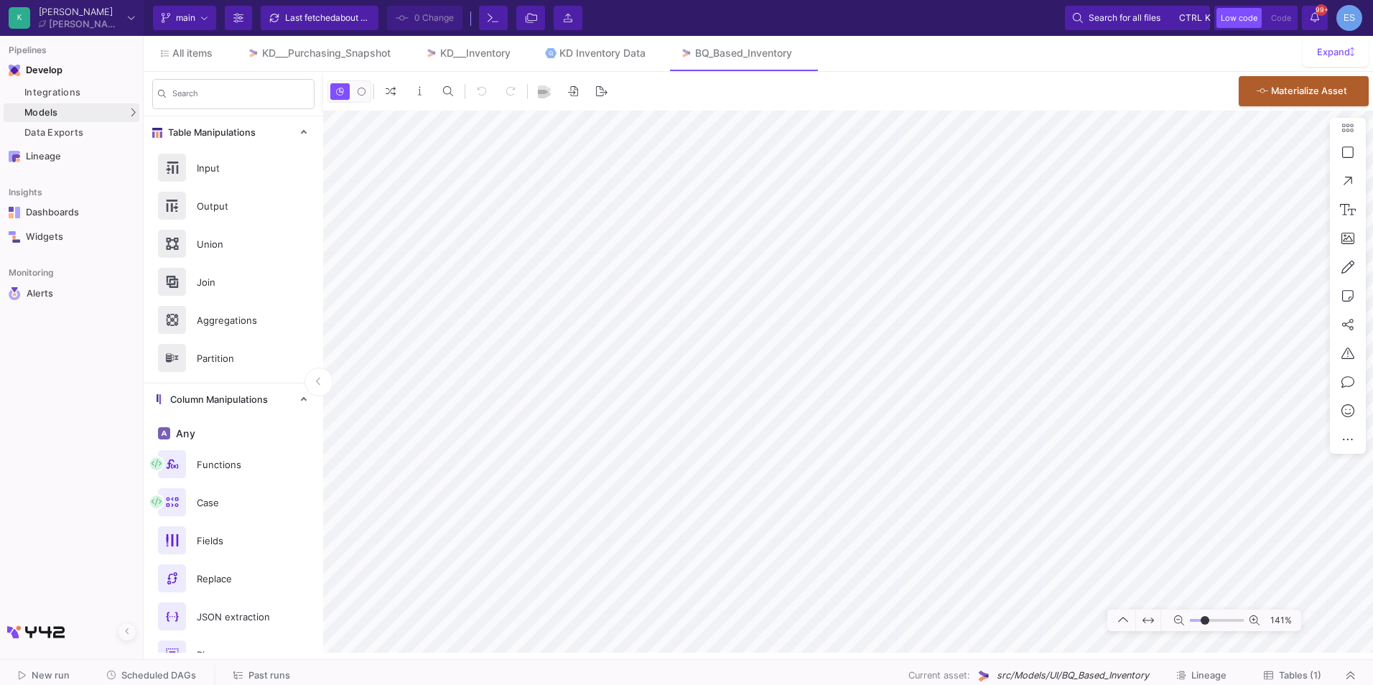
drag, startPoint x: 1213, startPoint y: 623, endPoint x: 1205, endPoint y: 623, distance: 7.9
type input "-14"
click at [1205, 623] on input "range" at bounding box center [1217, 621] width 54 height 18
click at [299, 57] on div "KD___Purchasing_Snapshot" at bounding box center [326, 52] width 129 height 11
drag, startPoint x: 1201, startPoint y: 620, endPoint x: 1209, endPoint y: 624, distance: 9.6
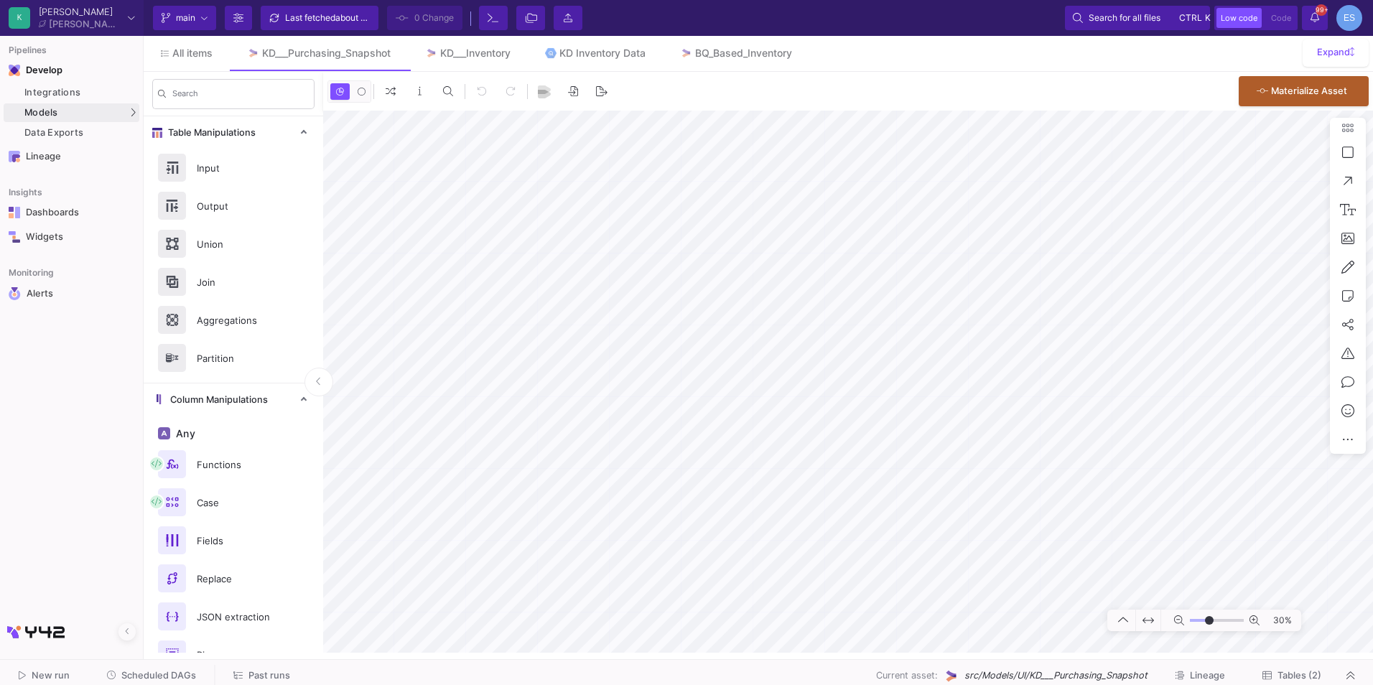
type input "0"
click at [1209, 624] on input "range" at bounding box center [1217, 621] width 54 height 18
click at [321, 397] on mat-sidenav-container "Search Table Manipulations Input Output Union Join Aggregations Partition Colum…" at bounding box center [759, 362] width 1230 height 581
click at [40, 311] on mat-sidenav-container "Pipelines Develop Integrations Models Models UI-Models SQL-Models Data Exports …" at bounding box center [686, 326] width 1373 height 653
